Goal: Task Accomplishment & Management: Use online tool/utility

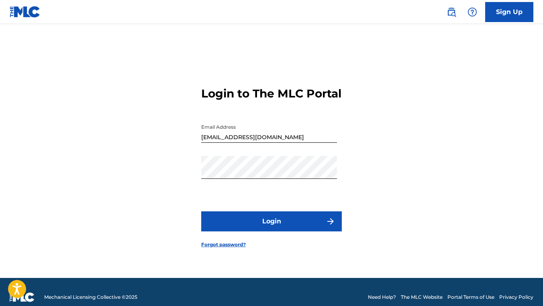
click at [252, 220] on button "Login" at bounding box center [271, 222] width 141 height 20
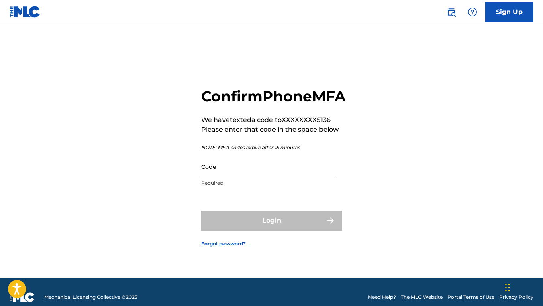
click at [269, 178] on input "Code" at bounding box center [269, 166] width 136 height 23
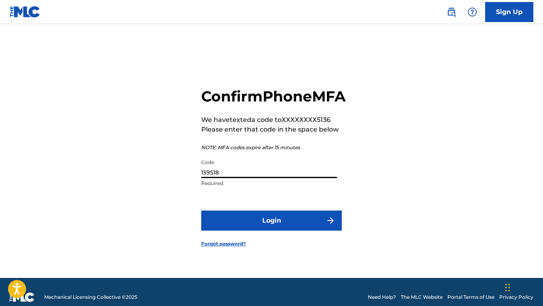
type input "159518"
click at [265, 227] on button "Login" at bounding box center [271, 221] width 141 height 20
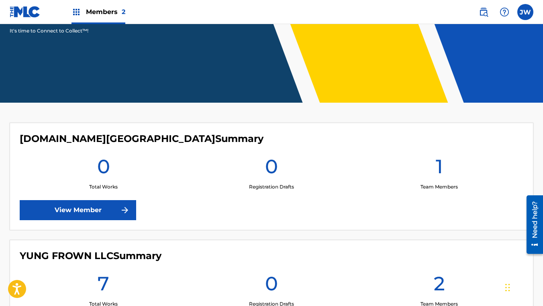
scroll to position [222, 0]
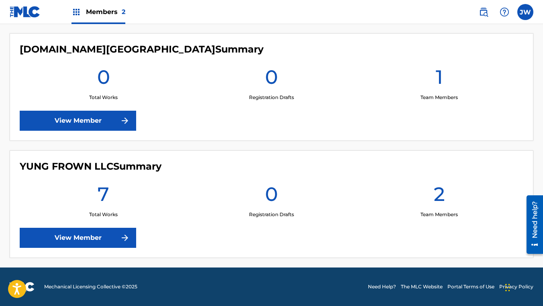
click at [120, 233] on img at bounding box center [125, 238] width 10 height 10
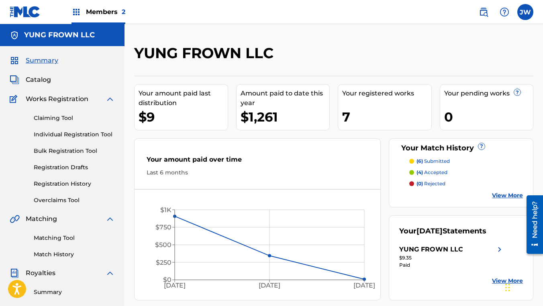
click at [503, 199] on link "View More" at bounding box center [507, 196] width 31 height 8
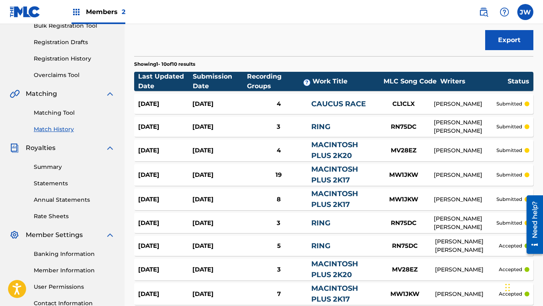
scroll to position [126, 0]
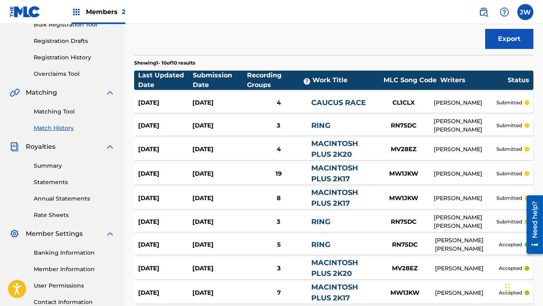
click at [455, 170] on div "[PERSON_NAME]" at bounding box center [465, 174] width 63 height 8
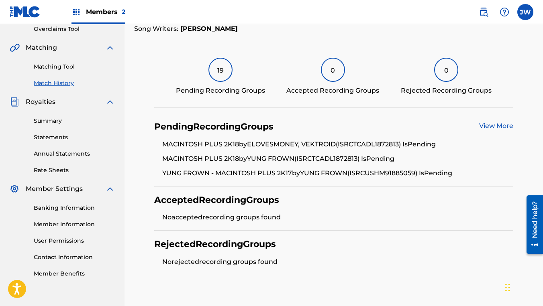
scroll to position [218, 0]
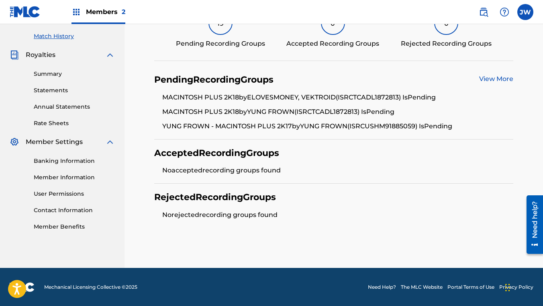
click at [500, 80] on link "View More" at bounding box center [496, 79] width 34 height 8
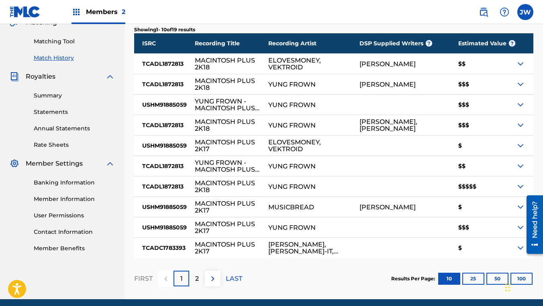
scroll to position [228, 0]
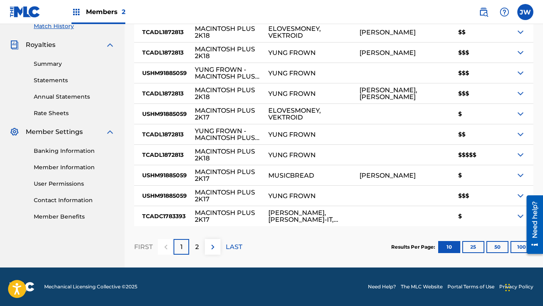
click at [488, 156] on div "$$$$$" at bounding box center [482, 155] width 65 height 20
click at [487, 161] on div "$$$$$" at bounding box center [482, 155] width 65 height 20
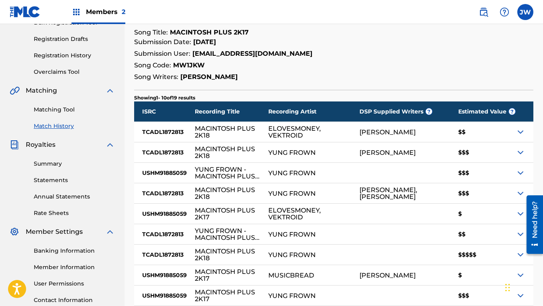
scroll to position [90, 0]
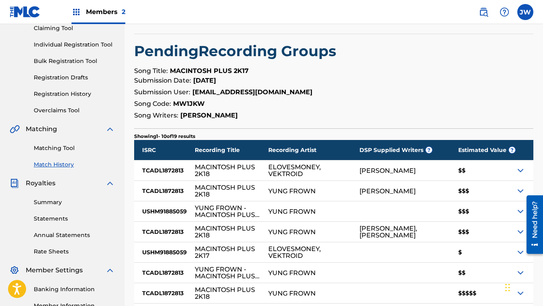
click at [63, 147] on link "Matching Tool" at bounding box center [74, 148] width 81 height 8
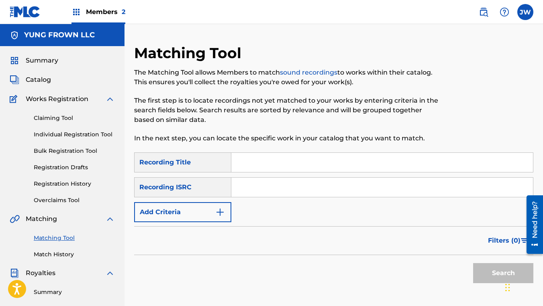
click at [44, 258] on link "Match History" at bounding box center [74, 255] width 81 height 8
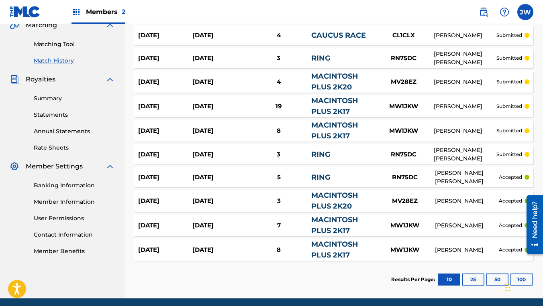
scroll to position [200, 0]
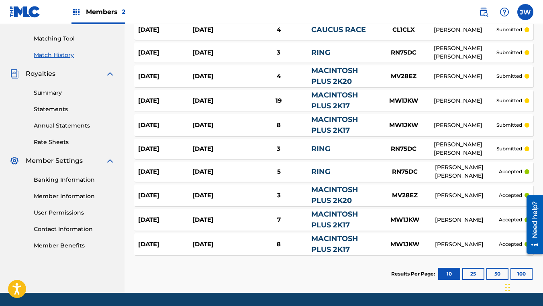
click at [55, 213] on link "User Permissions" at bounding box center [74, 213] width 81 height 8
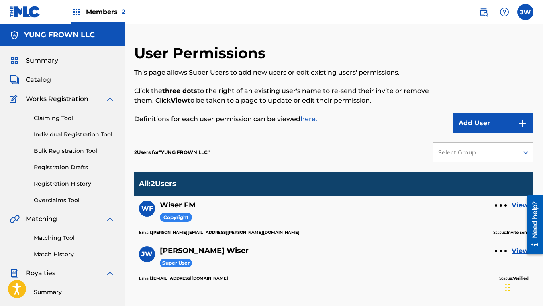
click at [73, 192] on div "Claiming Tool Individual Registration Tool Bulk Registration Tool Registration …" at bounding box center [62, 154] width 105 height 101
click at [42, 82] on span "Catalog" at bounding box center [38, 80] width 25 height 10
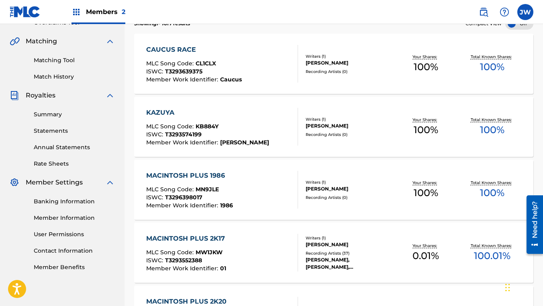
scroll to position [180, 0]
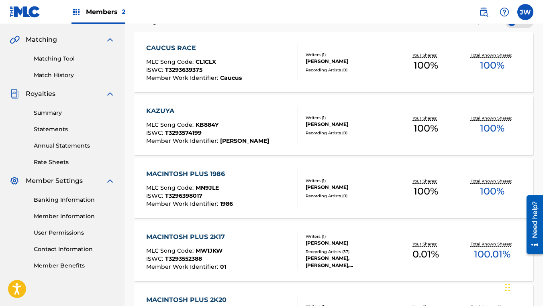
click at [192, 181] on div "MACINTOSH PLUS 1986 MLC Song Code : MN9JLE ISWC : T3296398017 Member Work Ident…" at bounding box center [189, 188] width 87 height 38
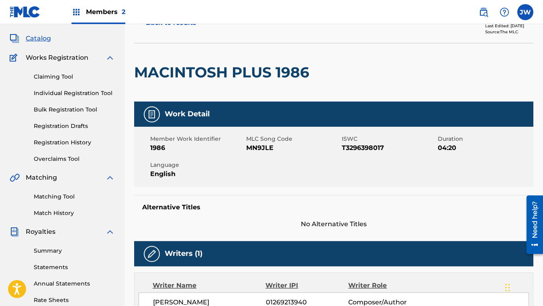
scroll to position [24, 0]
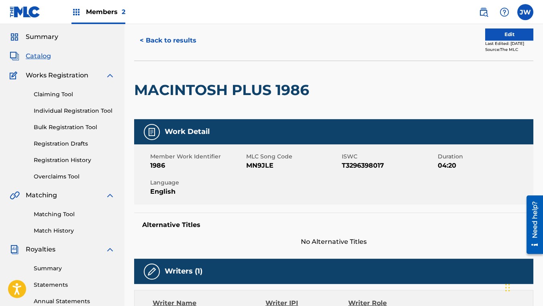
click at [53, 235] on link "Match History" at bounding box center [74, 231] width 81 height 8
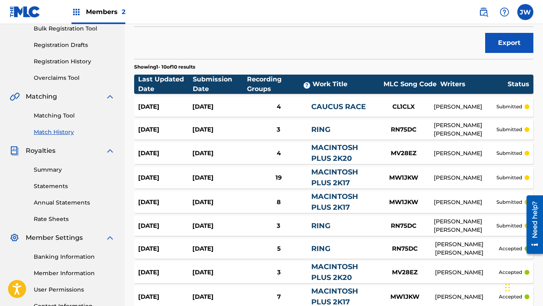
scroll to position [117, 0]
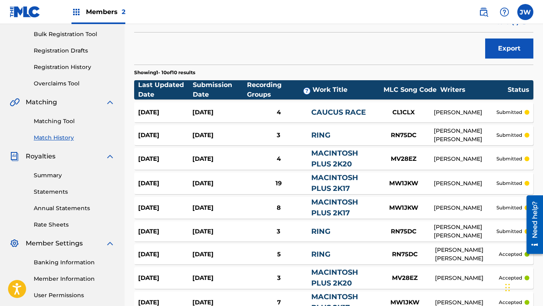
click at [74, 69] on link "Registration History" at bounding box center [74, 67] width 81 height 8
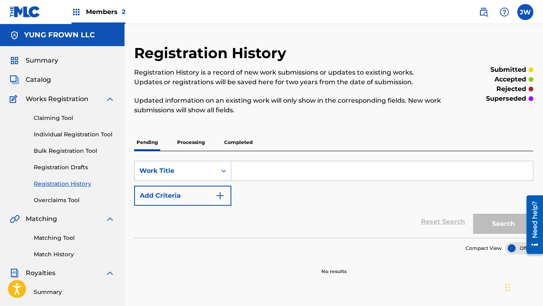
click at [67, 123] on div "Claiming Tool Individual Registration Tool Bulk Registration Tool Registration …" at bounding box center [62, 154] width 105 height 101
click at [67, 118] on link "Claiming Tool" at bounding box center [74, 118] width 81 height 8
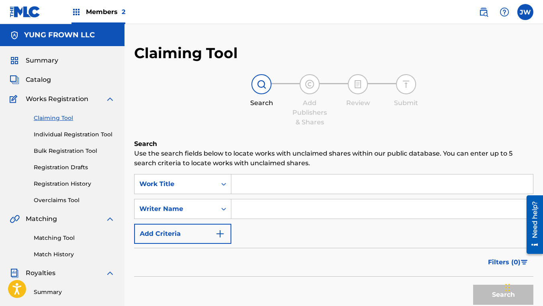
click at [245, 188] on input "Search Form" at bounding box center [382, 184] width 302 height 19
type input "macintosh plus 1986"
click at [473, 285] on button "Search" at bounding box center [503, 295] width 60 height 20
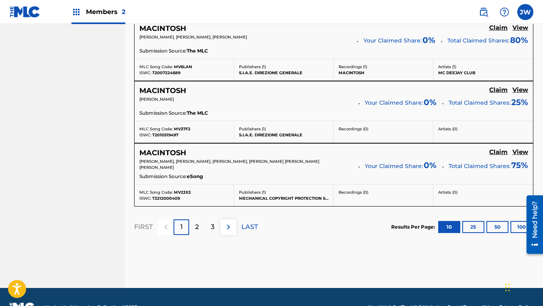
scroll to position [755, 0]
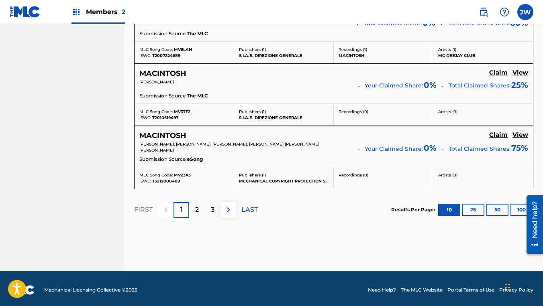
click at [201, 211] on div "2" at bounding box center [197, 210] width 16 height 16
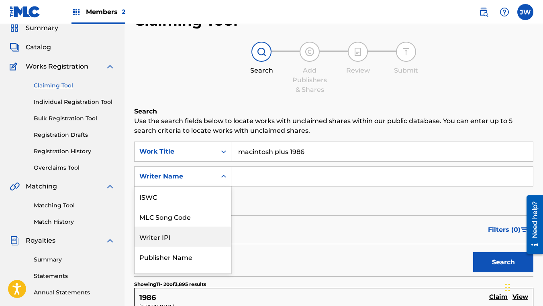
scroll to position [34, 0]
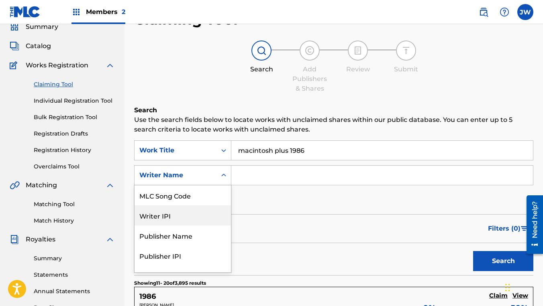
click at [198, 186] on div "Writer IPI, 3 of 7. 7 results available. Use Up and Down to choose options, pre…" at bounding box center [182, 175] width 97 height 20
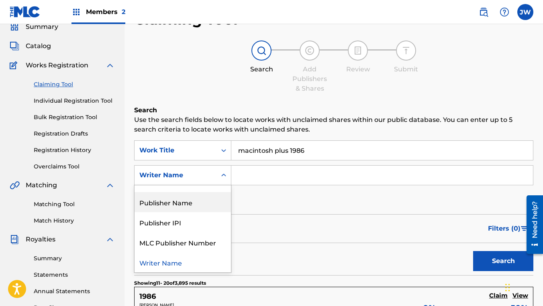
scroll to position [0, 0]
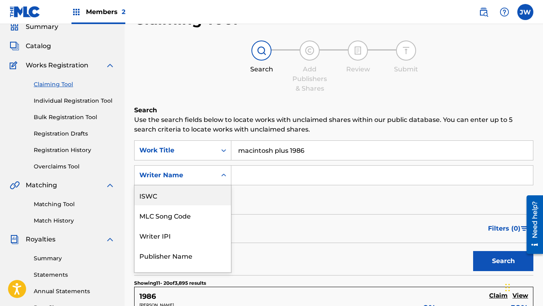
click at [199, 200] on div "ISWC" at bounding box center [183, 196] width 96 height 20
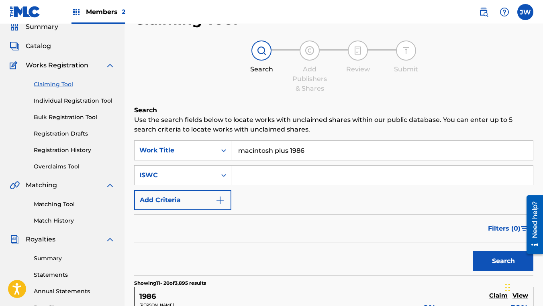
click at [208, 200] on button "Add Criteria" at bounding box center [182, 200] width 97 height 20
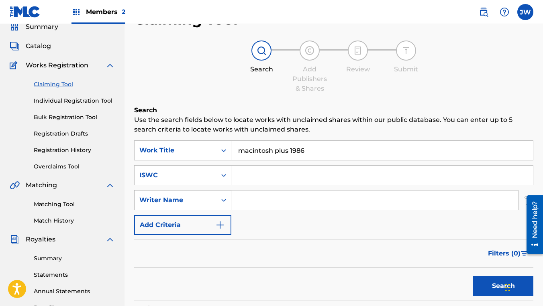
click at [206, 202] on div "Writer Name" at bounding box center [182, 200] width 97 height 20
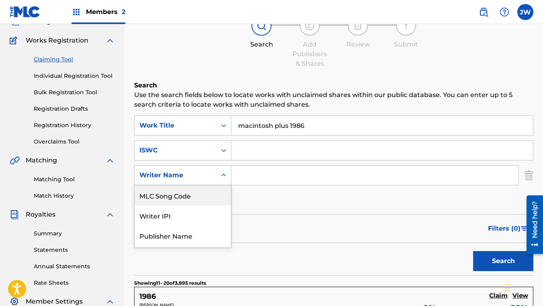
click at [256, 176] on input "Search Form" at bounding box center [374, 175] width 287 height 19
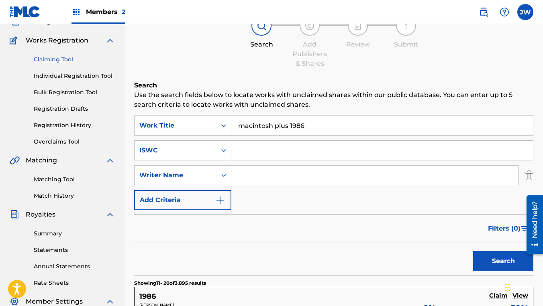
click at [184, 209] on button "Add Criteria" at bounding box center [182, 200] width 97 height 20
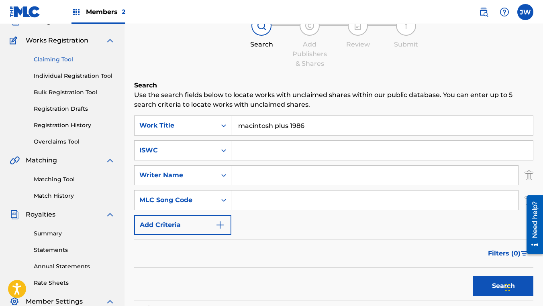
click at [72, 195] on link "Match History" at bounding box center [74, 196] width 81 height 8
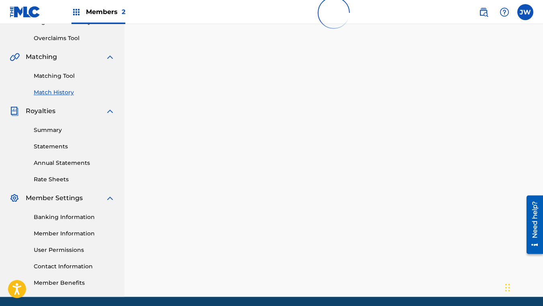
scroll to position [155, 0]
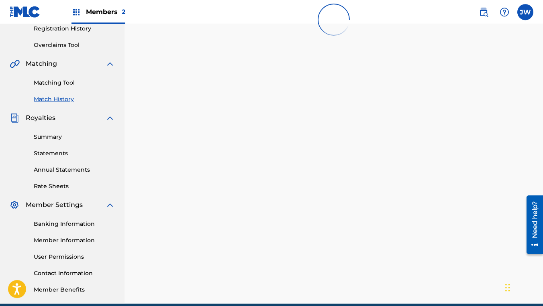
click at [66, 80] on link "Matching Tool" at bounding box center [74, 83] width 81 height 8
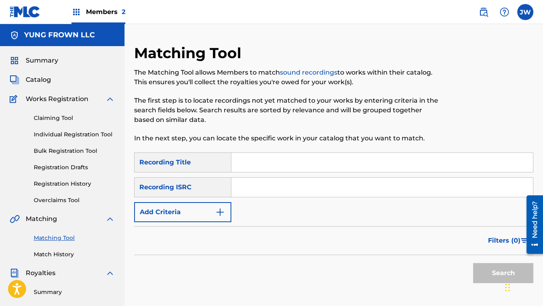
click at [255, 158] on input "Search Form" at bounding box center [382, 162] width 302 height 19
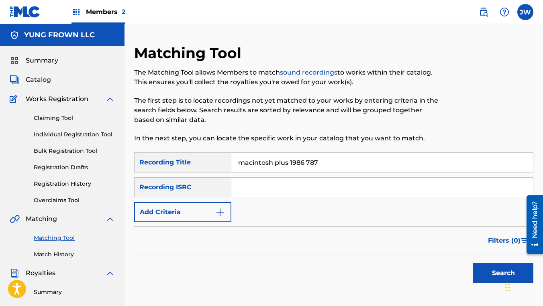
click at [473, 263] on button "Search" at bounding box center [503, 273] width 60 height 20
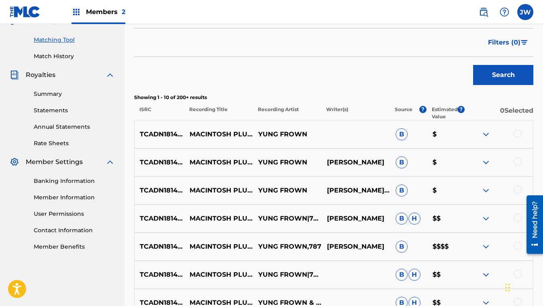
scroll to position [210, 0]
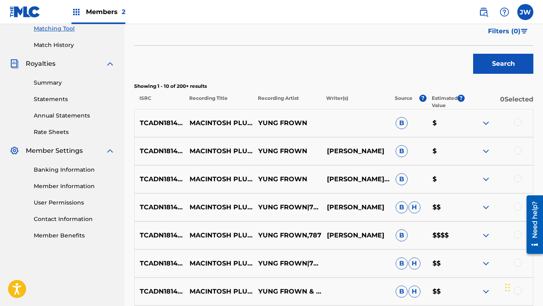
click at [235, 125] on p "MACINTOSH PLUS 1986 (FEAT. 787)" at bounding box center [218, 123] width 69 height 10
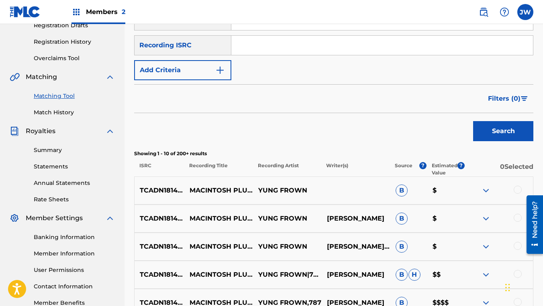
scroll to position [203, 0]
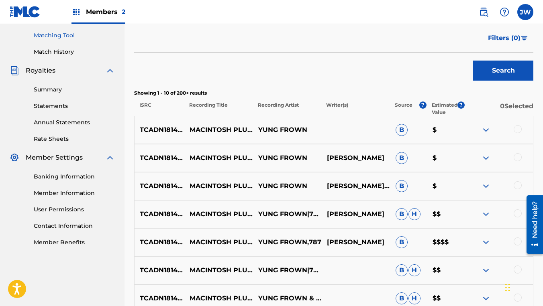
click at [519, 132] on div at bounding box center [518, 129] width 8 height 8
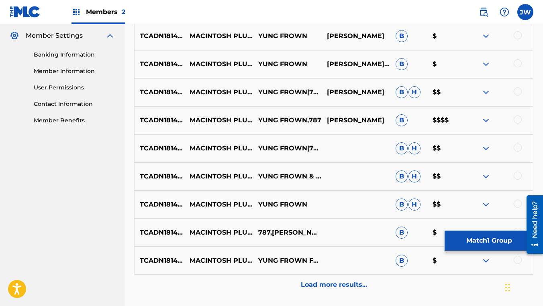
scroll to position [392, 0]
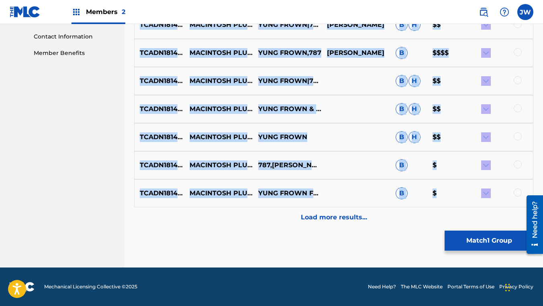
click at [519, 190] on div at bounding box center [518, 193] width 8 height 8
click at [518, 161] on div at bounding box center [518, 165] width 8 height 8
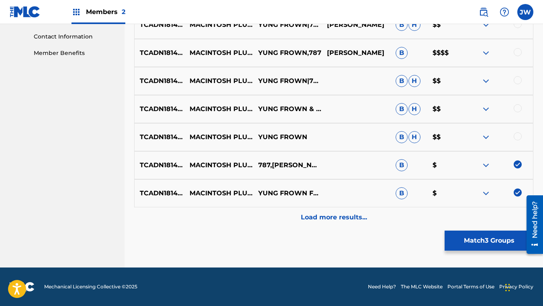
click at [517, 135] on div at bounding box center [518, 137] width 8 height 8
click at [518, 109] on div at bounding box center [518, 108] width 8 height 8
click at [518, 86] on div "TCADN1814162 MACINTOSH PLUS 1986 YUNG FROWN|787 B H $$" at bounding box center [333, 81] width 399 height 28
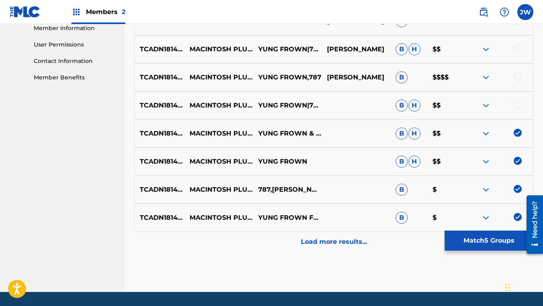
scroll to position [359, 0]
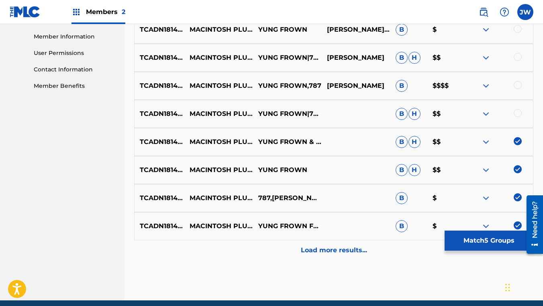
click at [512, 78] on div "TCADN1814162 MACINTOSH PLUS 1986 YUNG FROWN,787 [PERSON_NAME] B $$$$" at bounding box center [333, 86] width 399 height 28
click at [519, 86] on div at bounding box center [518, 85] width 8 height 8
click at [520, 120] on div "TCADN1814162 MACINTOSH PLUS 1986 YUNG FROWN|787 B H $$" at bounding box center [333, 114] width 399 height 28
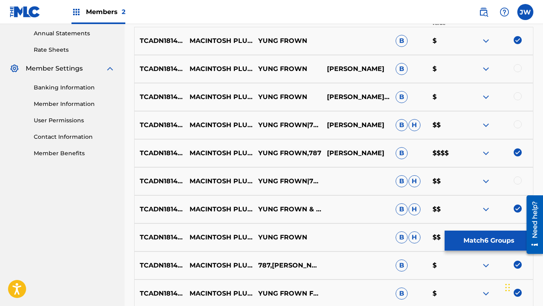
scroll to position [271, 0]
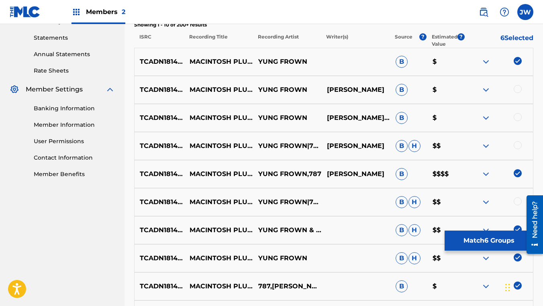
click at [520, 88] on div at bounding box center [518, 89] width 8 height 8
click at [522, 117] on div at bounding box center [498, 118] width 69 height 10
click at [518, 118] on div at bounding box center [518, 117] width 8 height 8
click at [517, 149] on div at bounding box center [498, 146] width 69 height 10
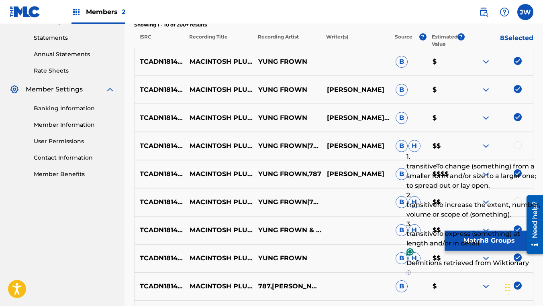
click at [517, 147] on div at bounding box center [518, 145] width 8 height 8
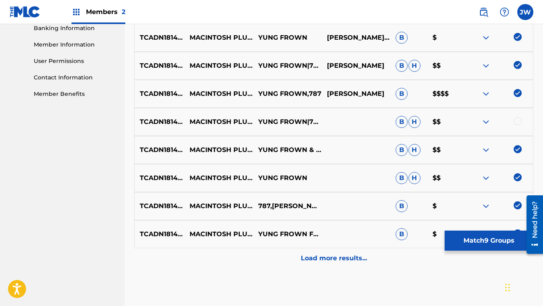
scroll to position [368, 0]
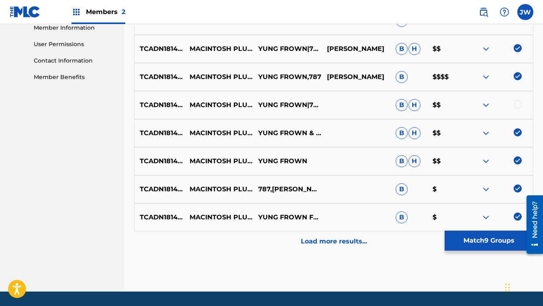
click at [520, 102] on div at bounding box center [518, 104] width 8 height 8
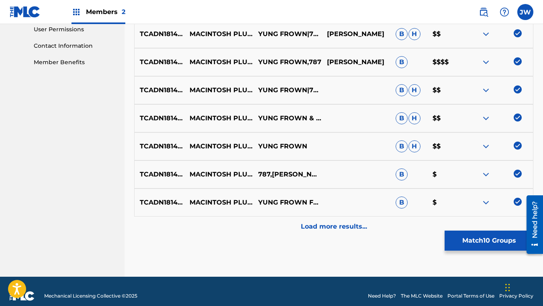
scroll to position [392, 0]
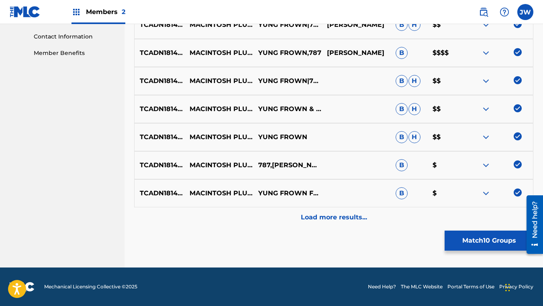
click at [341, 216] on p "Load more results..." at bounding box center [334, 218] width 66 height 10
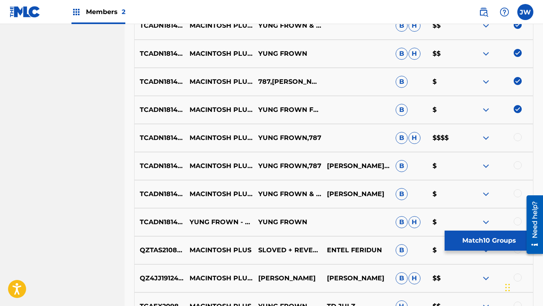
scroll to position [480, 0]
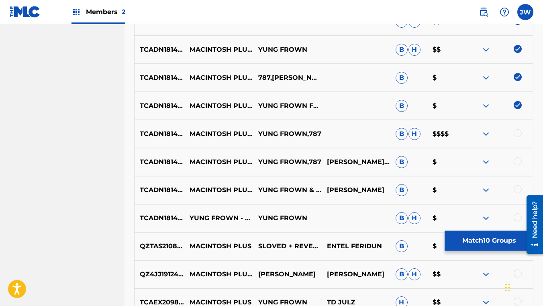
click at [519, 133] on div at bounding box center [518, 133] width 8 height 8
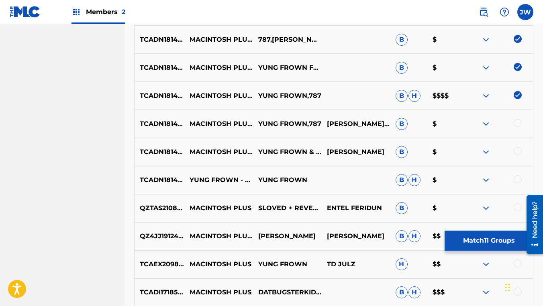
scroll to position [520, 0]
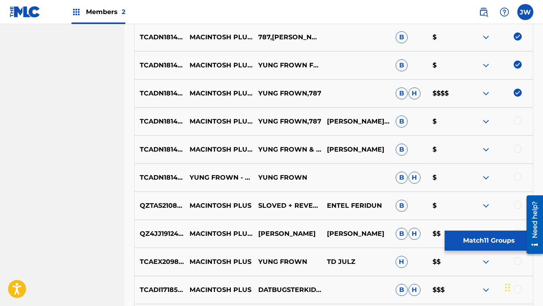
click at [518, 125] on div at bounding box center [498, 122] width 69 height 10
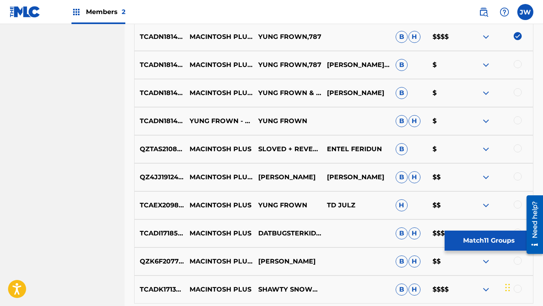
scroll to position [579, 0]
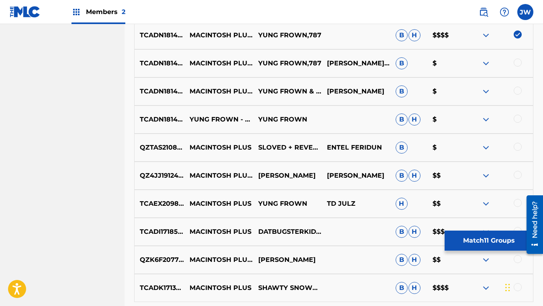
click at [518, 64] on div at bounding box center [518, 63] width 8 height 8
click at [521, 83] on div "TCADN1814162 MACINTOSH PLUS 1986 YUNG FROWN & 787 [PERSON_NAME] B $" at bounding box center [333, 92] width 399 height 28
click at [521, 90] on div at bounding box center [518, 91] width 8 height 8
click at [518, 129] on div "TCADN1814162 YUNG FROWN - MACINTOSH PLUS 1986 YUNG FROWN B H $" at bounding box center [333, 120] width 399 height 28
click at [518, 121] on div at bounding box center [518, 119] width 8 height 8
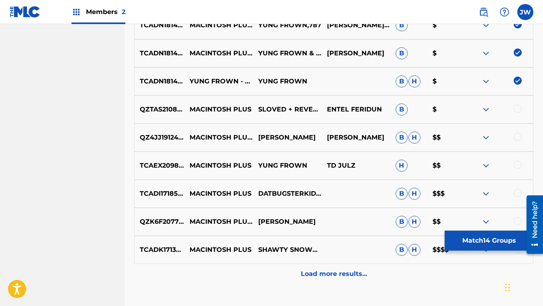
scroll to position [626, 0]
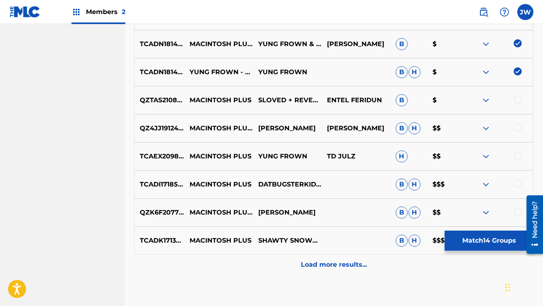
click at [293, 256] on div "Load more results..." at bounding box center [333, 265] width 399 height 20
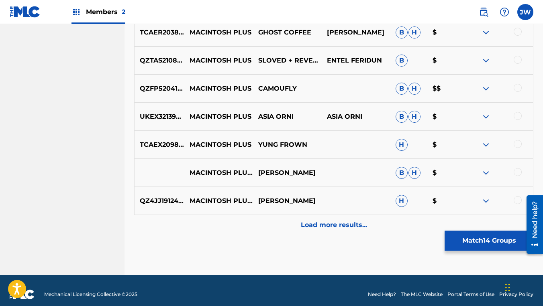
scroll to position [955, 0]
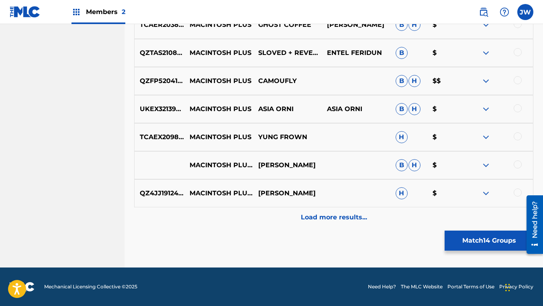
click at [320, 218] on p "Load more results..." at bounding box center [334, 218] width 66 height 10
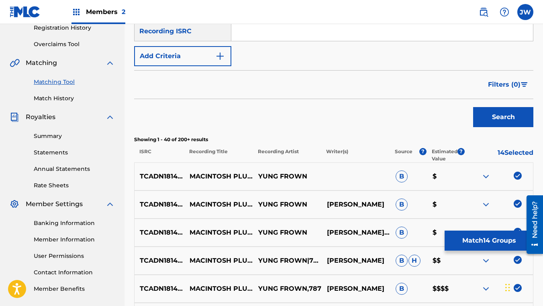
scroll to position [98, 0]
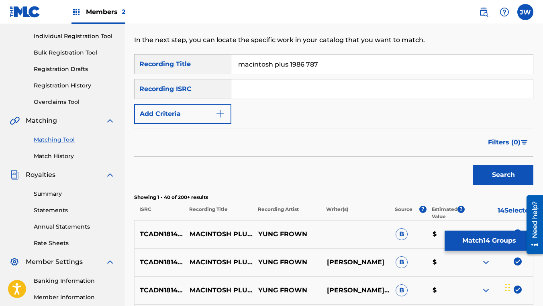
click at [349, 64] on input "macintosh plus 1986 787" at bounding box center [382, 64] width 302 height 19
type input "macintosh plus 1986"
click at [473, 165] on button "Search" at bounding box center [503, 175] width 60 height 20
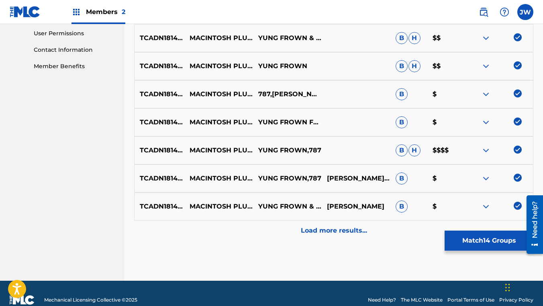
scroll to position [392, 0]
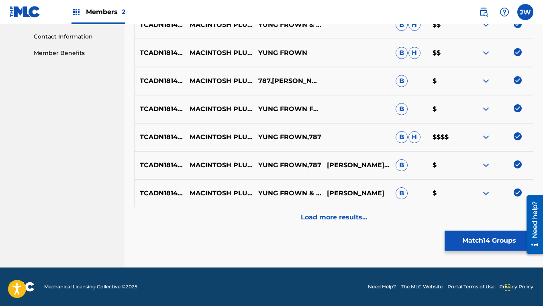
click at [340, 225] on div "Load more results..." at bounding box center [333, 218] width 399 height 20
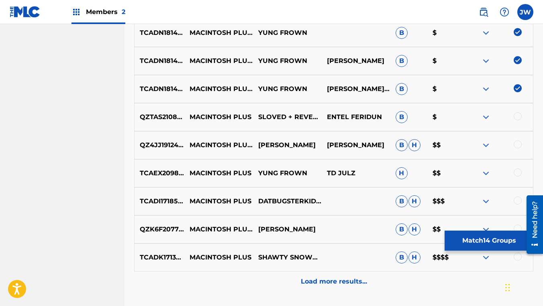
scroll to position [614, 0]
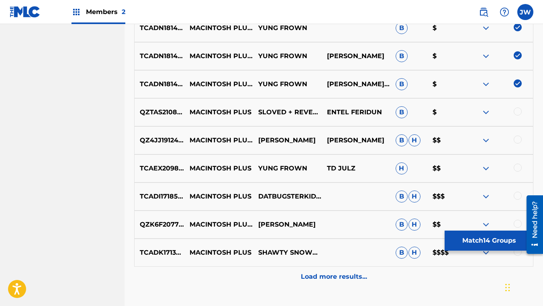
click at [326, 279] on p "Load more results..." at bounding box center [334, 277] width 66 height 10
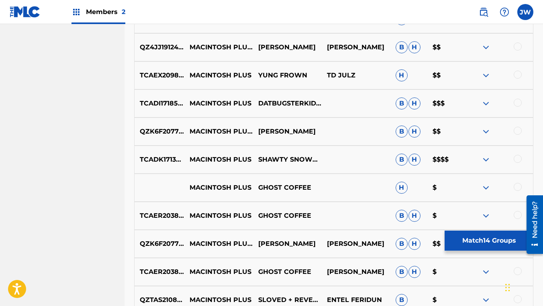
scroll to position [702, 0]
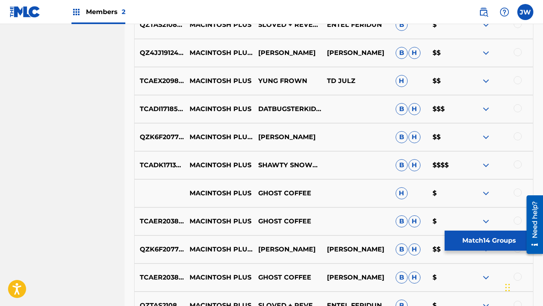
click at [470, 236] on button "Match 14 Groups" at bounding box center [489, 241] width 89 height 20
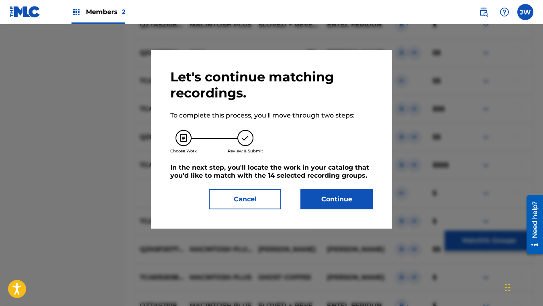
click at [328, 196] on button "Continue" at bounding box center [336, 200] width 72 height 20
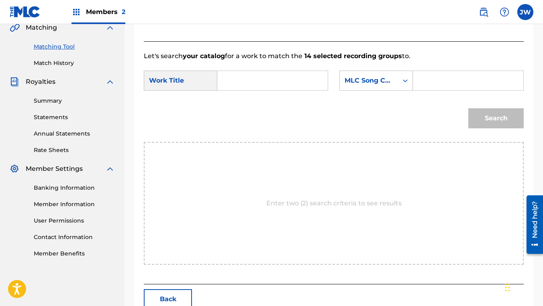
click at [286, 90] on input "Search Form" at bounding box center [272, 80] width 97 height 19
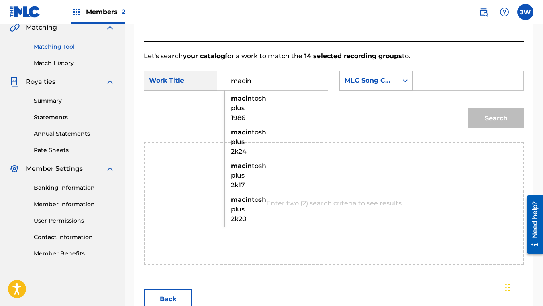
click at [420, 90] on input "Search Form" at bounding box center [468, 80] width 97 height 19
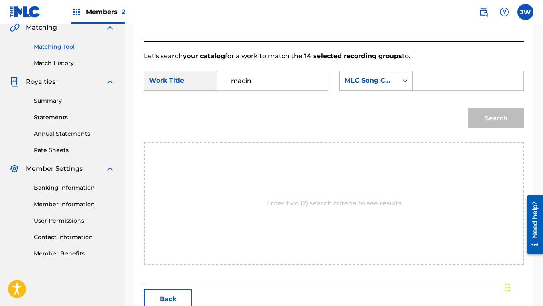
click at [262, 82] on input "macin" at bounding box center [272, 80] width 97 height 19
click at [420, 90] on input "Search Form" at bounding box center [468, 80] width 97 height 19
click at [259, 89] on input "macin" at bounding box center [272, 80] width 97 height 19
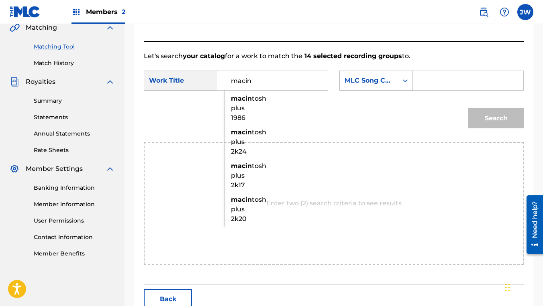
click at [245, 102] on strong "macin" at bounding box center [241, 99] width 21 height 8
type input "macintosh plus 1986"
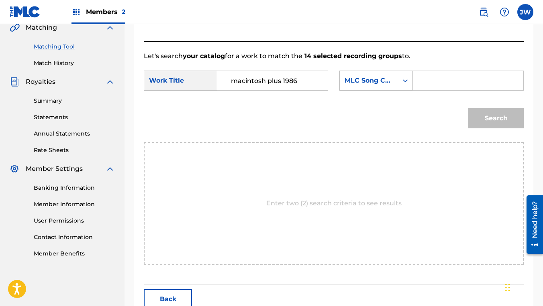
click at [420, 90] on input "Search Form" at bounding box center [468, 80] width 97 height 19
click at [430, 96] on div "SearchWithCriteria933089f9-5796-4a7e-84a8-a02fbb31ee49 Work Title macintosh plu…" at bounding box center [334, 83] width 380 height 25
click at [420, 90] on input "Search Form" at bounding box center [468, 80] width 97 height 19
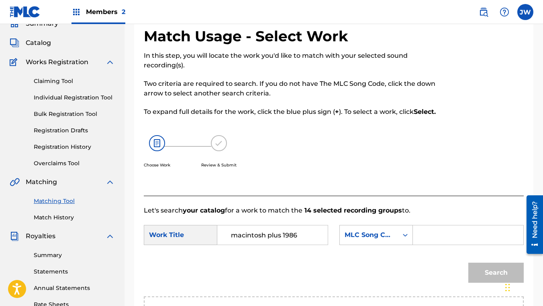
scroll to position [33, 0]
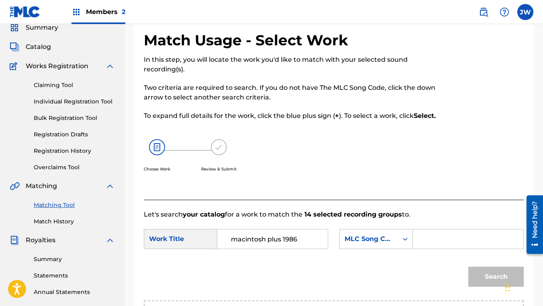
click at [420, 249] on input "Search Form" at bounding box center [468, 239] width 97 height 19
paste input "MN9JLE"
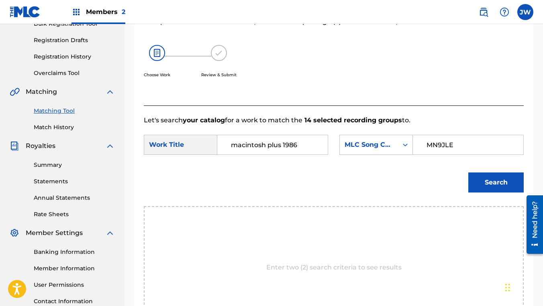
scroll to position [155, 0]
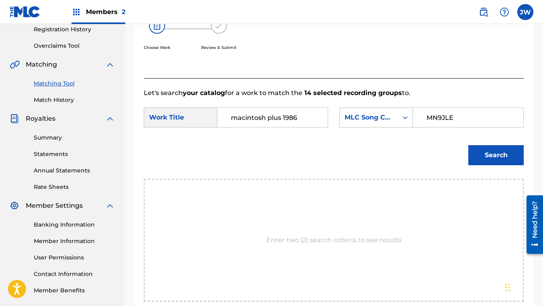
type input "MN9JLE"
click at [486, 165] on button "Search" at bounding box center [495, 155] width 55 height 20
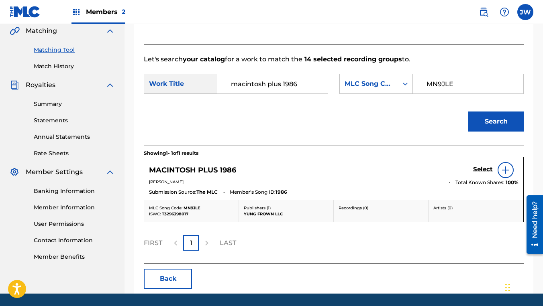
scroll to position [190, 0]
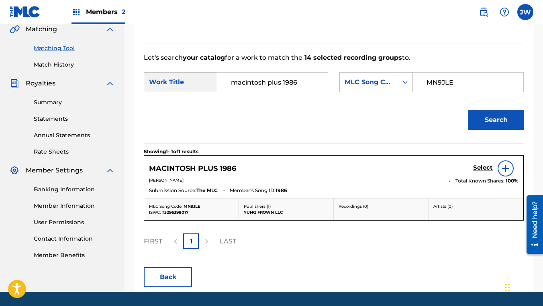
click at [502, 173] on img at bounding box center [506, 169] width 10 height 10
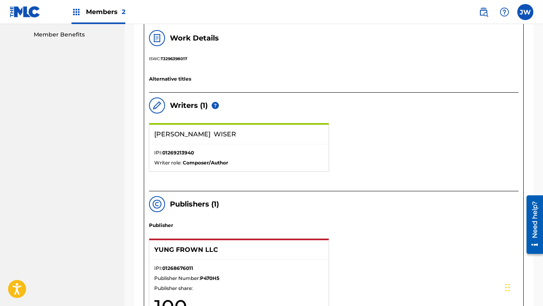
scroll to position [408, 0]
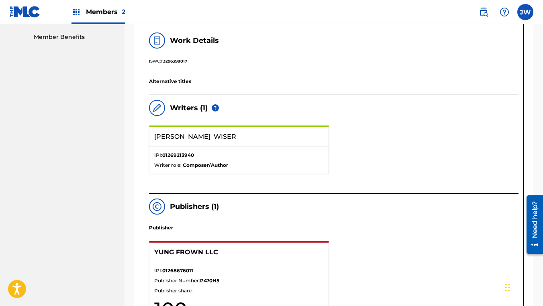
click at [215, 112] on img at bounding box center [215, 107] width 7 height 7
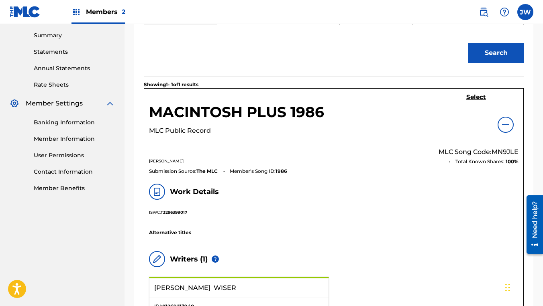
scroll to position [257, 0]
click at [475, 102] on h5 "Select" at bounding box center [476, 98] width 20 height 8
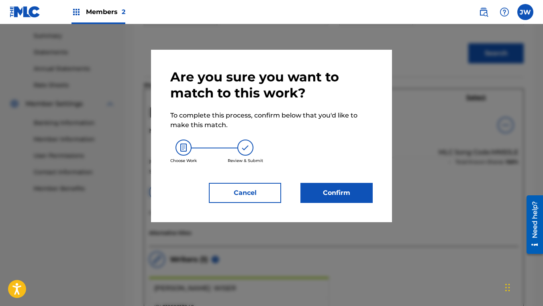
click at [349, 188] on button "Confirm" at bounding box center [336, 193] width 72 height 20
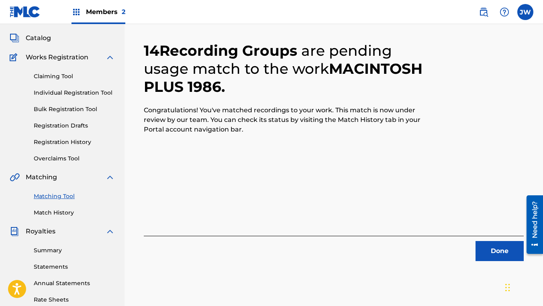
scroll to position [49, 0]
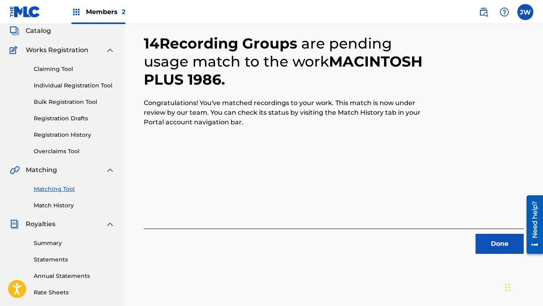
click at [486, 240] on button "Done" at bounding box center [499, 244] width 48 height 20
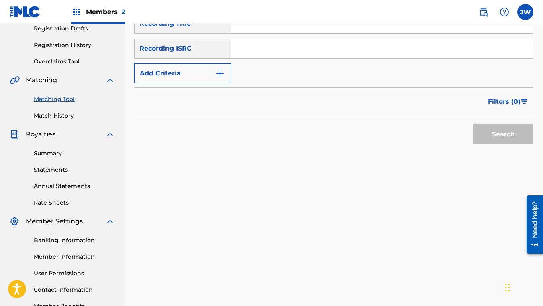
scroll to position [149, 0]
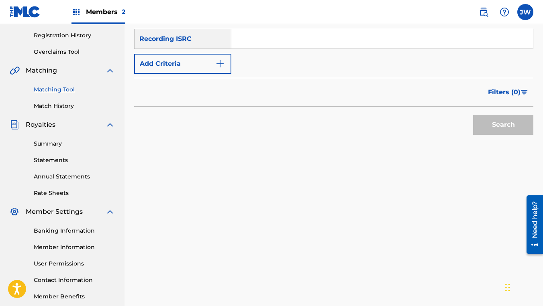
click at [61, 113] on div "Summary Catalog Works Registration Claiming Tool Individual Registration Tool B…" at bounding box center [62, 104] width 124 height 413
click at [61, 112] on div "Summary Catalog Works Registration Claiming Tool Individual Registration Tool B…" at bounding box center [62, 104] width 124 height 413
click at [63, 110] on link "Match History" at bounding box center [74, 106] width 81 height 8
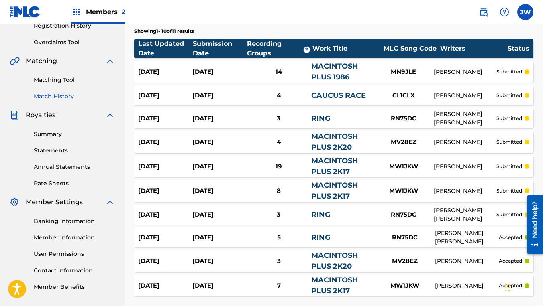
scroll to position [161, 0]
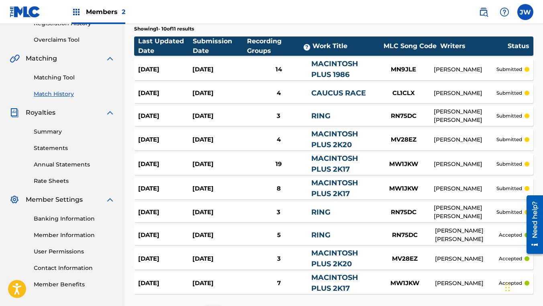
click at [287, 75] on div "[DATE] [DATE] 14 MACINTOSH PLUS 1986 MN9JLE [PERSON_NAME] submitted" at bounding box center [333, 70] width 399 height 22
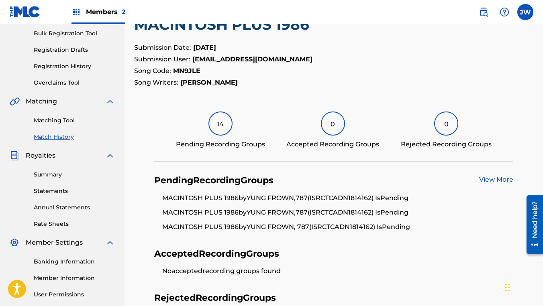
scroll to position [39, 0]
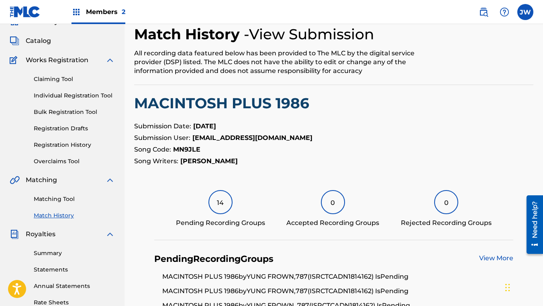
click at [57, 83] on link "Claiming Tool" at bounding box center [74, 79] width 81 height 8
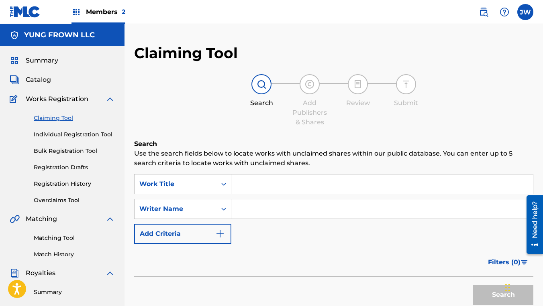
click at [53, 65] on span "Summary" at bounding box center [42, 61] width 33 height 10
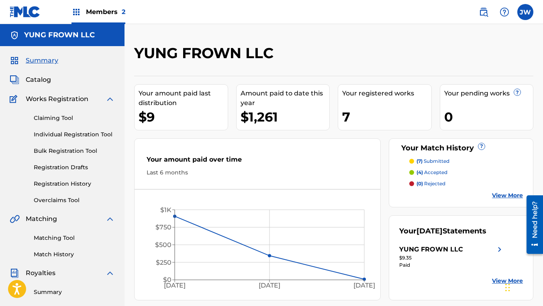
click at [421, 161] on span "(7)" at bounding box center [419, 161] width 6 height 6
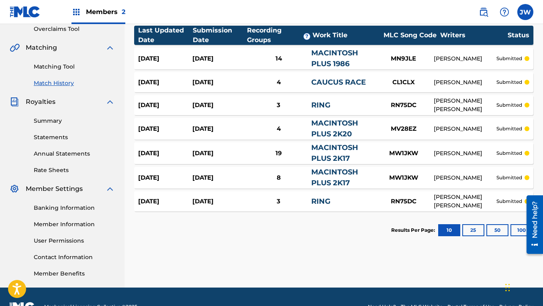
scroll to position [192, 0]
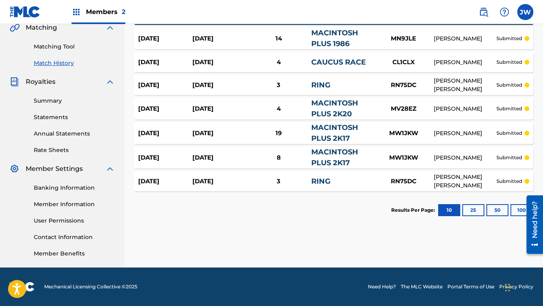
click at [467, 208] on button "25" at bounding box center [473, 210] width 22 height 12
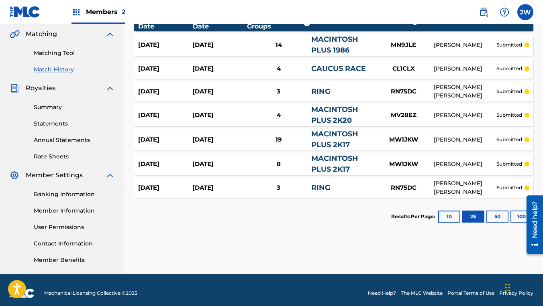
scroll to position [186, 0]
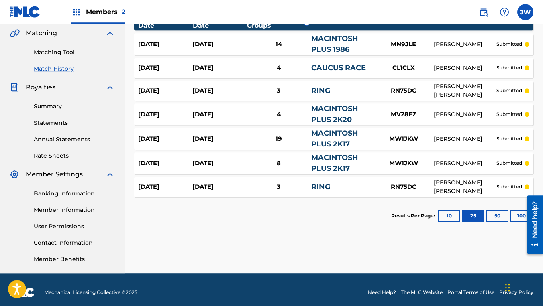
click at [83, 209] on link "Member Information" at bounding box center [74, 210] width 81 height 8
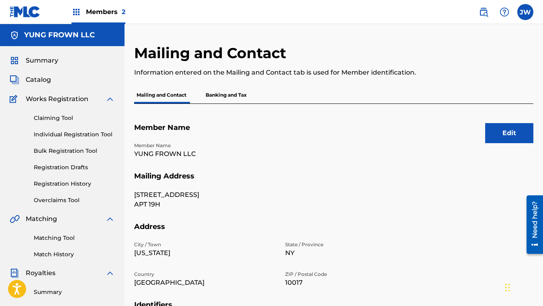
click at [164, 157] on p "YUNG FROWN LLC" at bounding box center [204, 154] width 141 height 10
click at [174, 152] on p "YUNG FROWN LLC" at bounding box center [204, 154] width 141 height 10
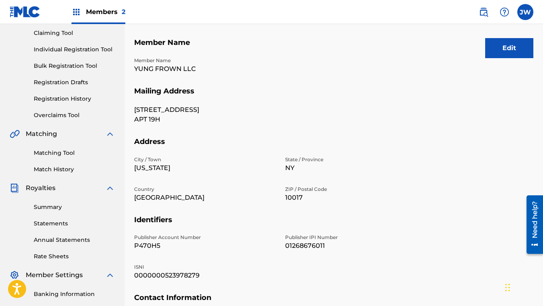
scroll to position [92, 0]
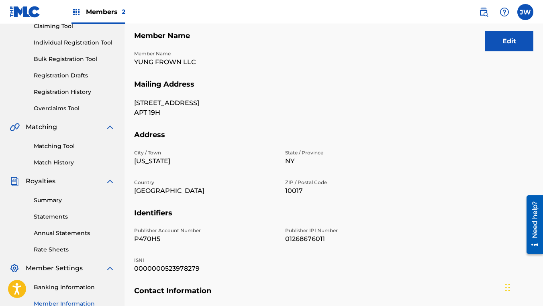
click at [153, 235] on p "P470H5" at bounding box center [204, 240] width 141 height 10
copy p "P470H5"
click at [319, 239] on p "01268676011" at bounding box center [355, 240] width 141 height 10
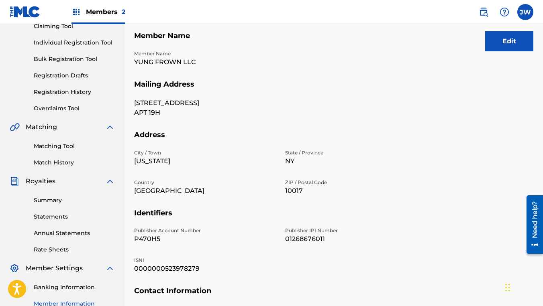
click at [151, 240] on p "P470H5" at bounding box center [204, 240] width 141 height 10
copy p "P470H5"
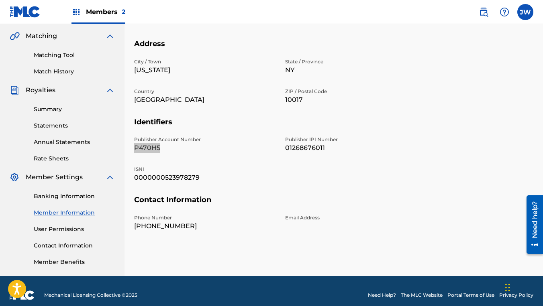
scroll to position [192, 0]
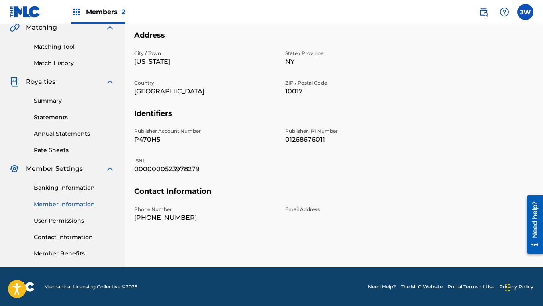
click at [286, 222] on div "Email Address" at bounding box center [355, 214] width 141 height 17
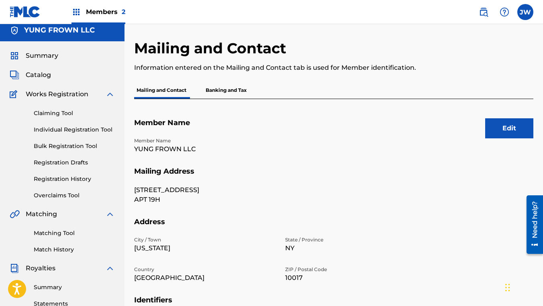
scroll to position [0, 0]
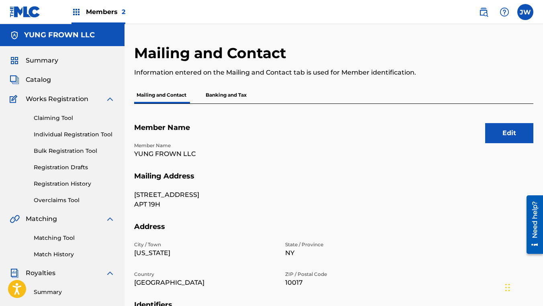
click at [70, 258] on link "Match History" at bounding box center [74, 255] width 81 height 8
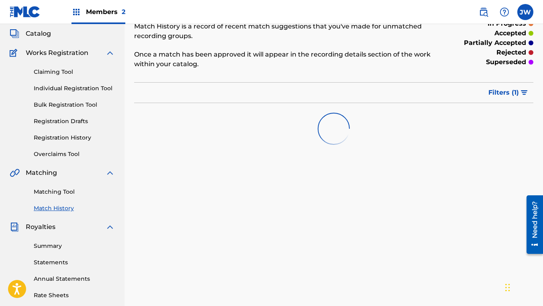
scroll to position [49, 0]
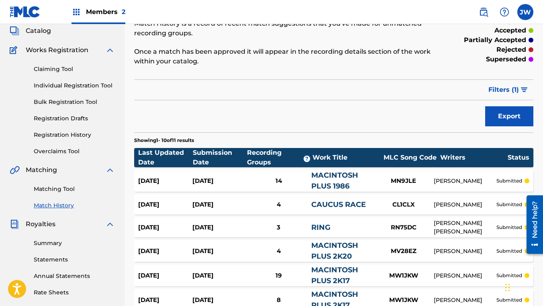
click at [292, 123] on div "Export" at bounding box center [333, 116] width 399 height 20
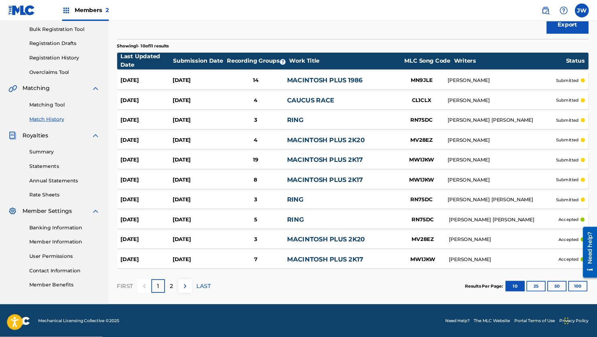
scroll to position [0, 0]
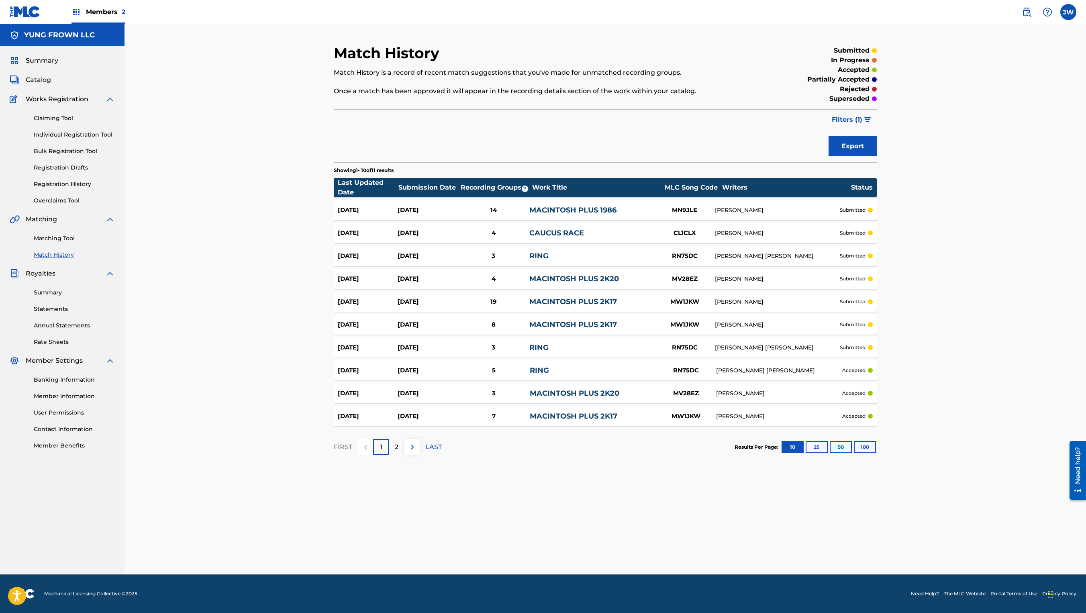
click at [543, 306] on div "Match History Match History is a record of recent match suggestions that you've…" at bounding box center [605, 309] width 562 height 530
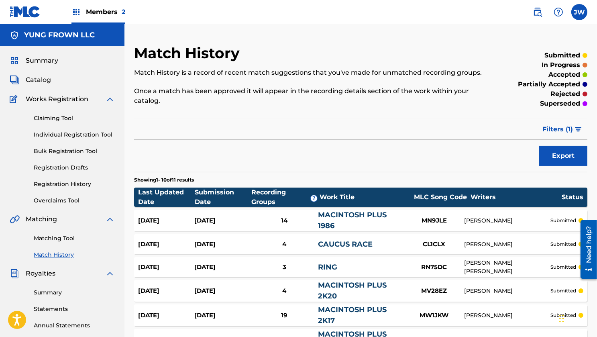
click at [357, 153] on div "Export" at bounding box center [360, 156] width 453 height 20
click at [48, 69] on div "Summary Catalog Works Registration Claiming Tool Individual Registration Tool B…" at bounding box center [62, 252] width 124 height 413
click at [53, 61] on span "Summary" at bounding box center [42, 61] width 33 height 10
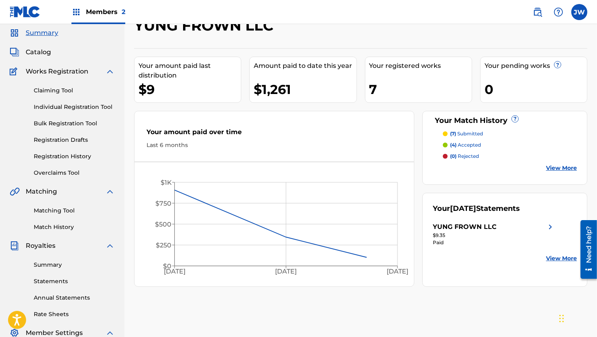
scroll to position [49, 0]
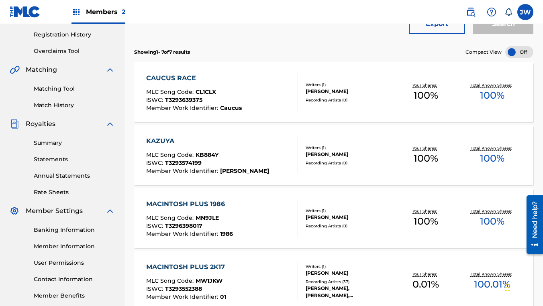
scroll to position [159, 0]
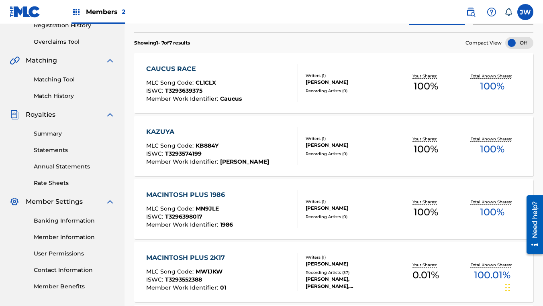
click at [228, 214] on div "ISWC : T3296398017" at bounding box center [189, 218] width 87 height 8
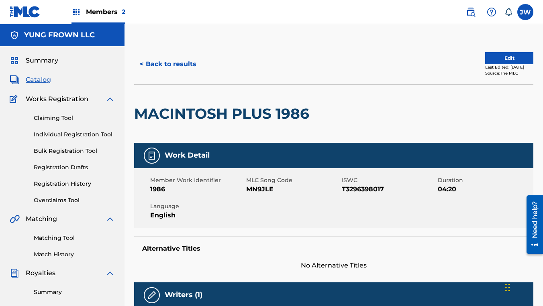
click at [258, 196] on div "Member Work Identifier 1986 MLC Song Code MN9JLE ISWC T3296398017 Duration 04:2…" at bounding box center [333, 198] width 399 height 60
click at [262, 190] on span "MN9JLE" at bounding box center [293, 190] width 94 height 10
copy span "MN9JLE"
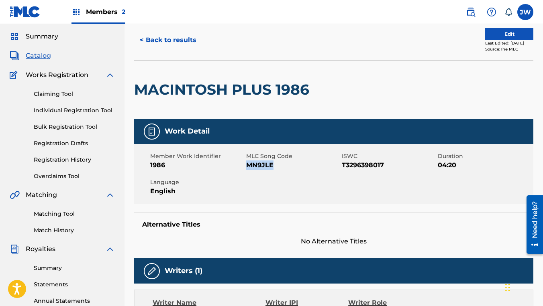
scroll to position [18, 0]
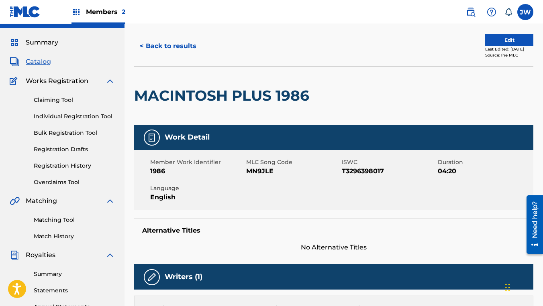
click at [353, 91] on div at bounding box center [359, 96] width 92 height 58
click at [514, 43] on button "Edit" at bounding box center [509, 40] width 48 height 12
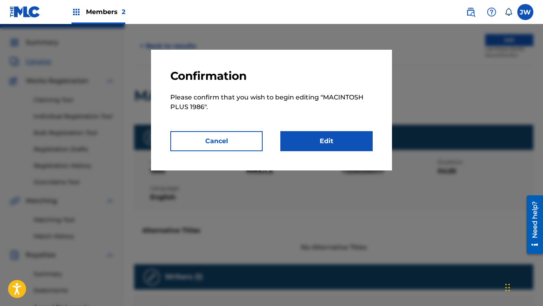
click at [330, 138] on link "Edit" at bounding box center [326, 141] width 92 height 20
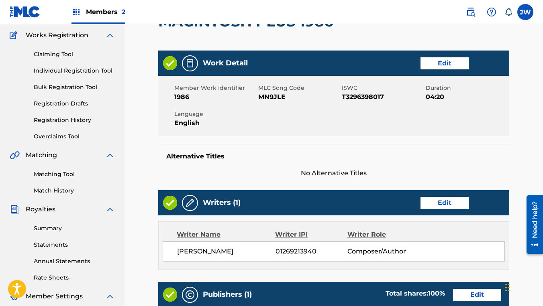
scroll to position [69, 0]
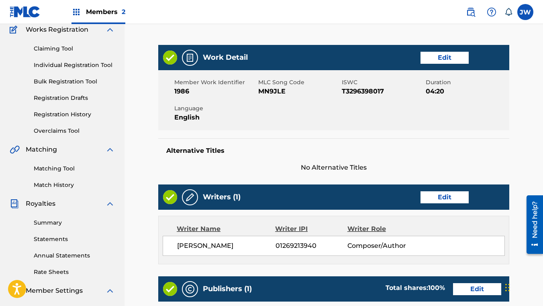
click at [429, 65] on div "Work Detail Edit" at bounding box center [333, 57] width 351 height 25
click at [433, 59] on link "Edit" at bounding box center [444, 58] width 48 height 12
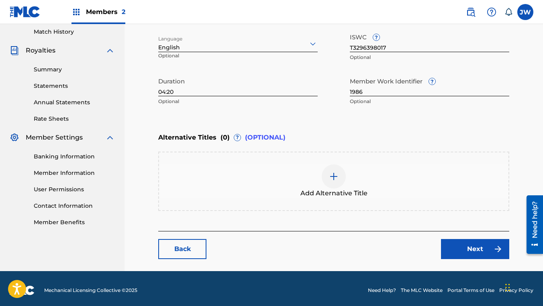
scroll to position [226, 0]
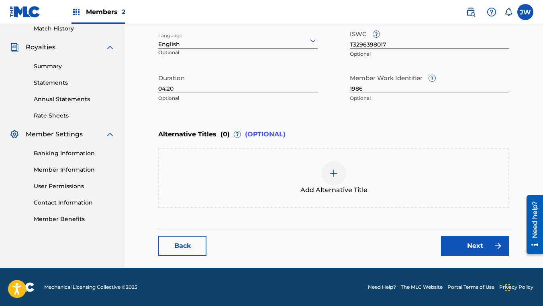
click at [183, 243] on link "Back" at bounding box center [182, 246] width 48 height 20
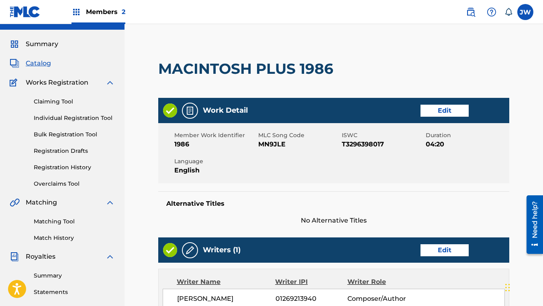
scroll to position [6, 0]
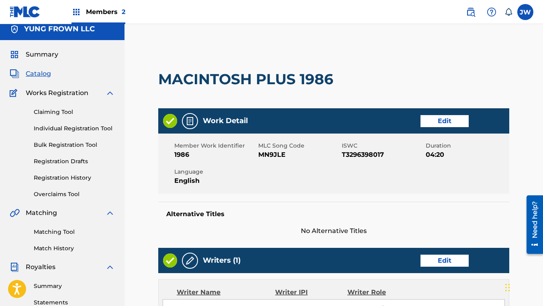
click at [444, 122] on link "Edit" at bounding box center [444, 121] width 48 height 12
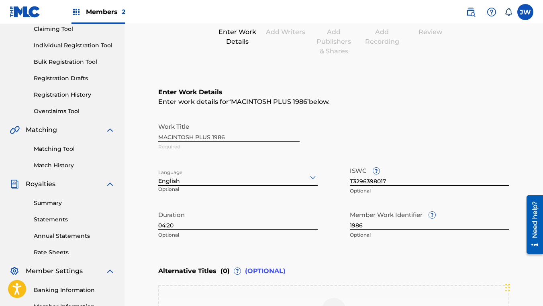
scroll to position [52, 0]
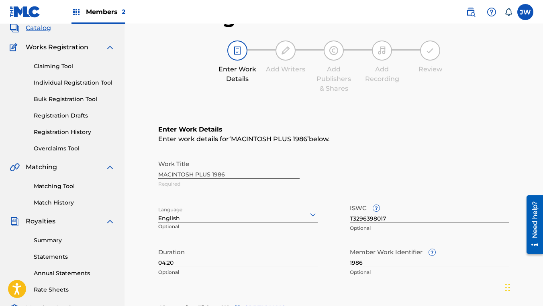
click at [63, 69] on link "Claiming Tool" at bounding box center [74, 66] width 81 height 8
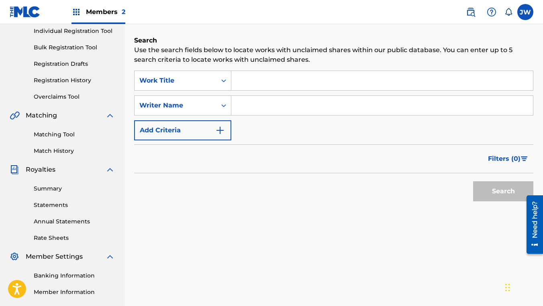
scroll to position [108, 0]
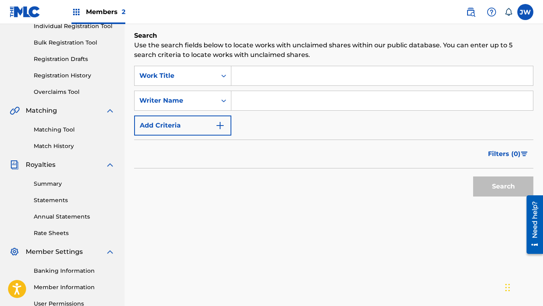
click at [68, 87] on div "Claiming Tool Individual Registration Tool Bulk Registration Tool Registration …" at bounding box center [62, 46] width 105 height 101
click at [67, 92] on link "Overclaims Tool" at bounding box center [74, 92] width 81 height 8
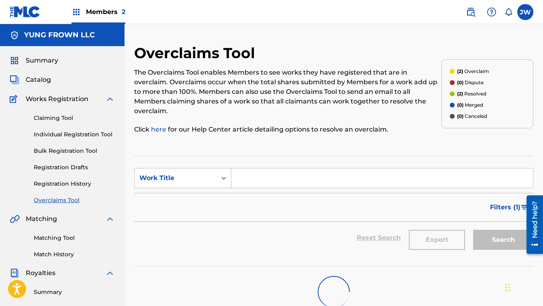
click at [61, 154] on link "Bulk Registration Tool" at bounding box center [74, 151] width 81 height 8
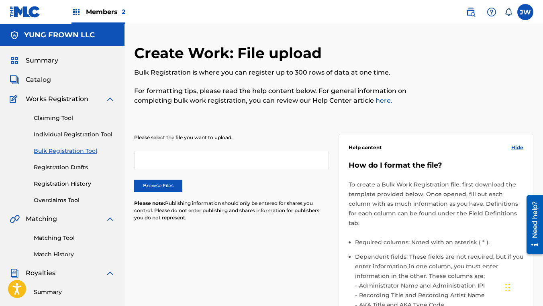
click at [65, 113] on div "Claiming Tool Individual Registration Tool Bulk Registration Tool Registration …" at bounding box center [62, 154] width 105 height 101
click at [50, 63] on span "Summary" at bounding box center [42, 61] width 33 height 10
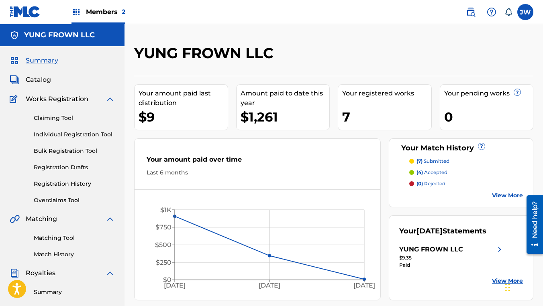
click at [52, 98] on span "Works Registration" at bounding box center [57, 99] width 63 height 10
click at [51, 83] on span "Catalog" at bounding box center [38, 80] width 25 height 10
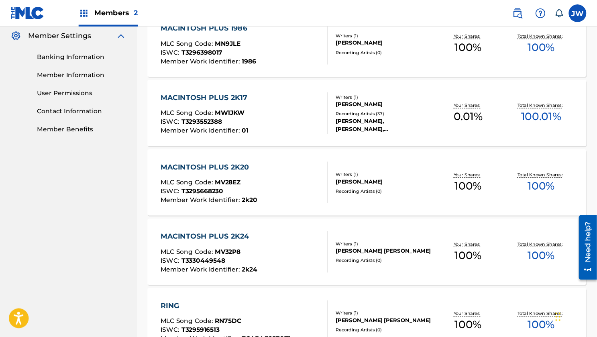
scroll to position [333, 0]
